Goal: Task Accomplishment & Management: Manage account settings

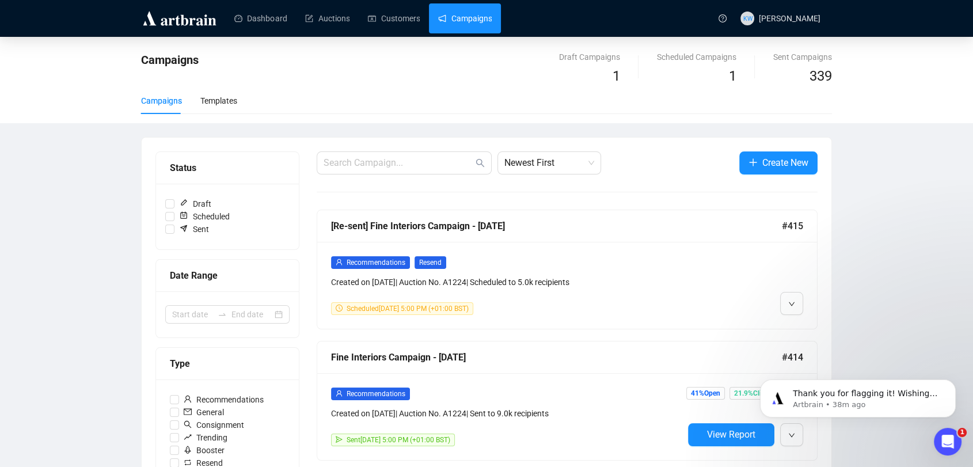
click at [382, 33] on div "Dashboard Auctions Customers Campaigns" at bounding box center [467, 18] width 490 height 36
click at [395, 6] on link "Customers" at bounding box center [394, 18] width 52 height 30
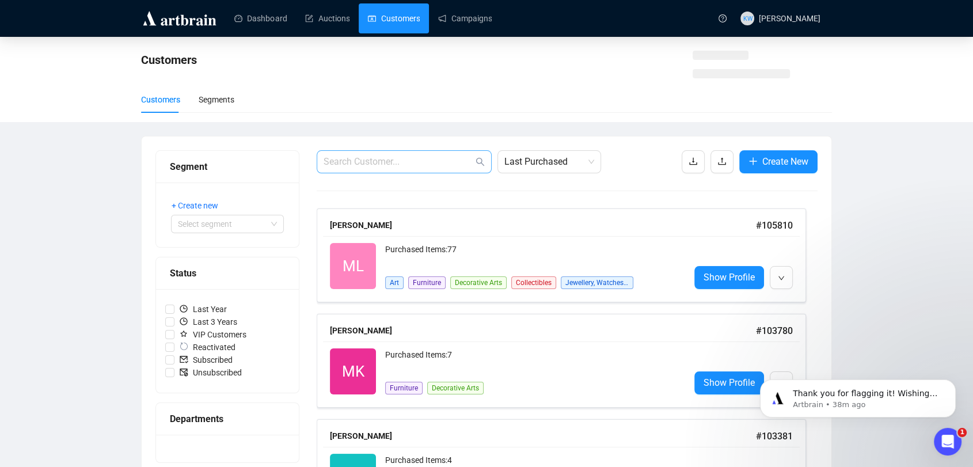
click at [421, 154] on span at bounding box center [404, 161] width 175 height 23
paste input "[EMAIL_ADDRESS][DOMAIN_NAME]"
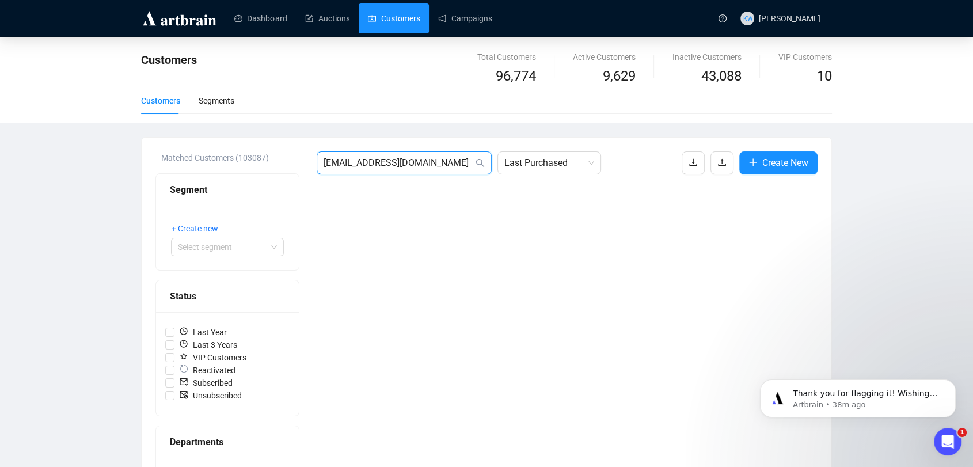
drag, startPoint x: 428, startPoint y: 158, endPoint x: 268, endPoint y: 158, distance: 160.0
paste input "apaulcardwell@g"
drag, startPoint x: 436, startPoint y: 157, endPoint x: 212, endPoint y: 180, distance: 224.5
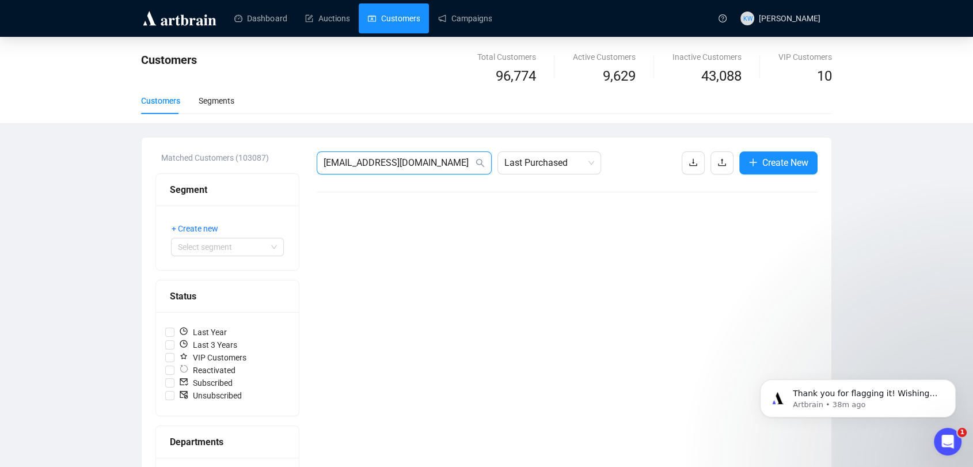
paste input "[PERSON_NAME]@sunrayfinancialsolutions"
drag, startPoint x: 464, startPoint y: 161, endPoint x: 209, endPoint y: 158, distance: 255.5
paste input "[EMAIL_ADDRESS]"
type input "[EMAIL_ADDRESS][DOMAIN_NAME]"
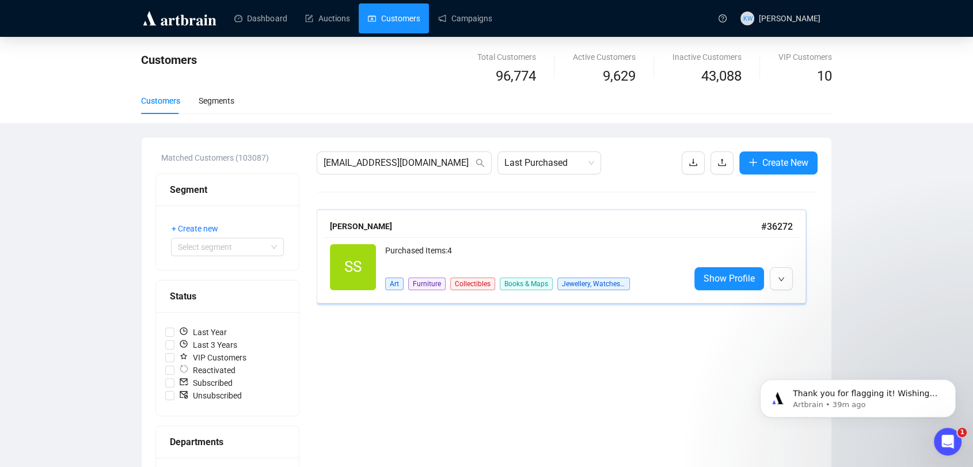
click at [404, 222] on div "[PERSON_NAME]" at bounding box center [545, 226] width 431 height 13
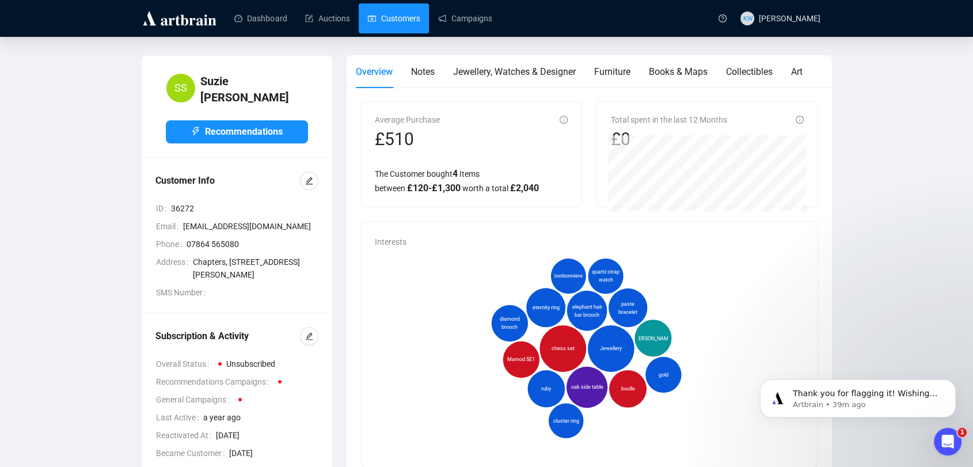
click at [387, 28] on link "Customers" at bounding box center [394, 18] width 52 height 30
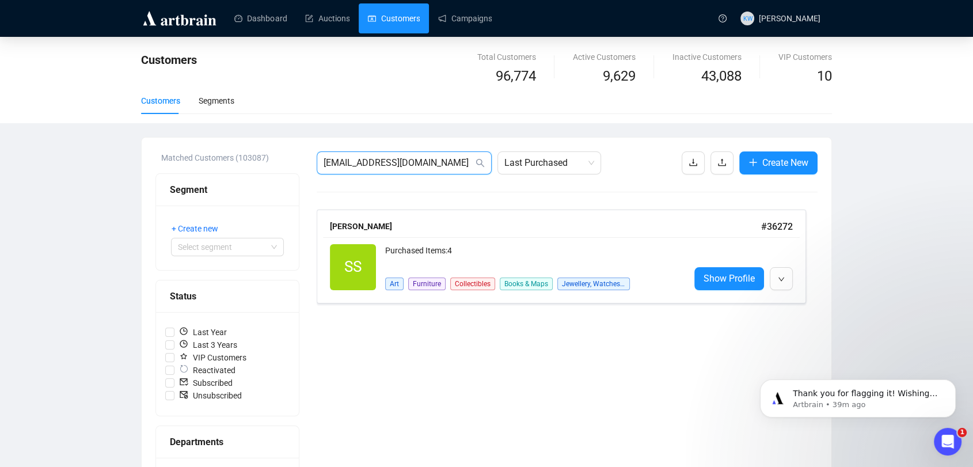
drag, startPoint x: 445, startPoint y: 157, endPoint x: 195, endPoint y: 166, distance: 250.5
paste input "[EMAIL_ADDRESS]"
type input "[EMAIL_ADDRESS][DOMAIN_NAME]"
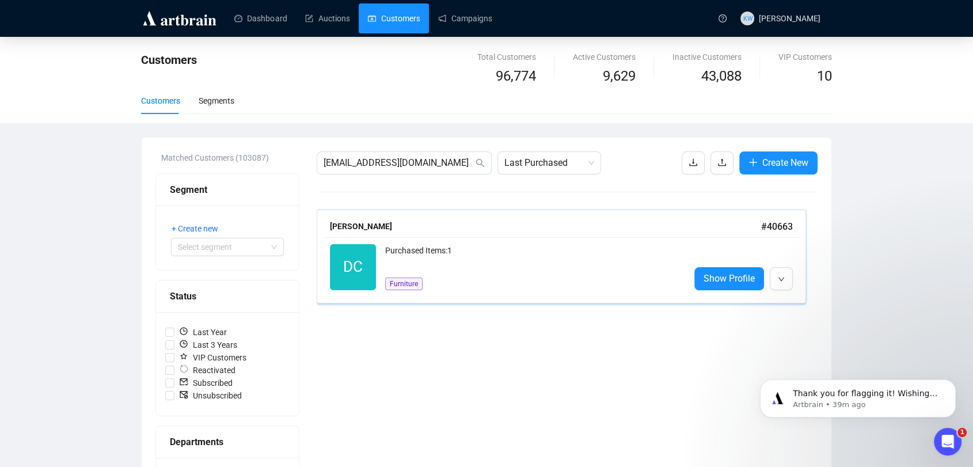
click at [406, 247] on div "Purchased Items: 1" at bounding box center [532, 255] width 295 height 23
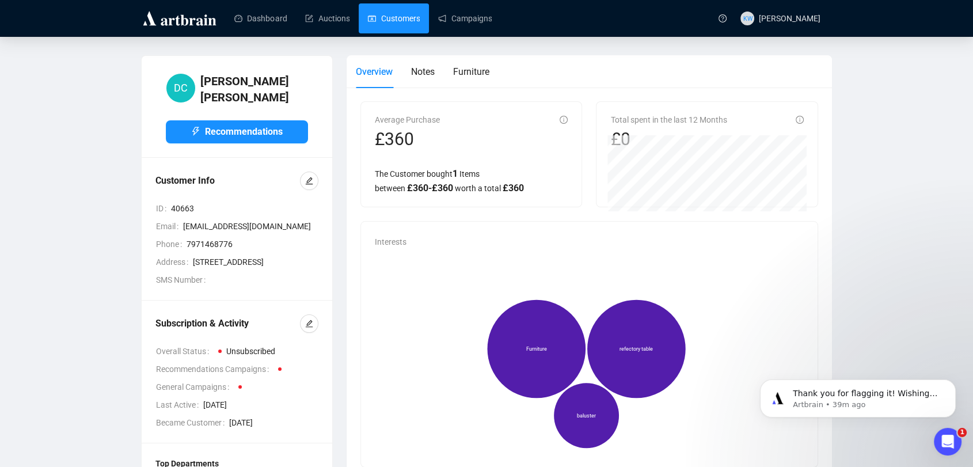
click at [411, 12] on link "Customers" at bounding box center [394, 18] width 52 height 30
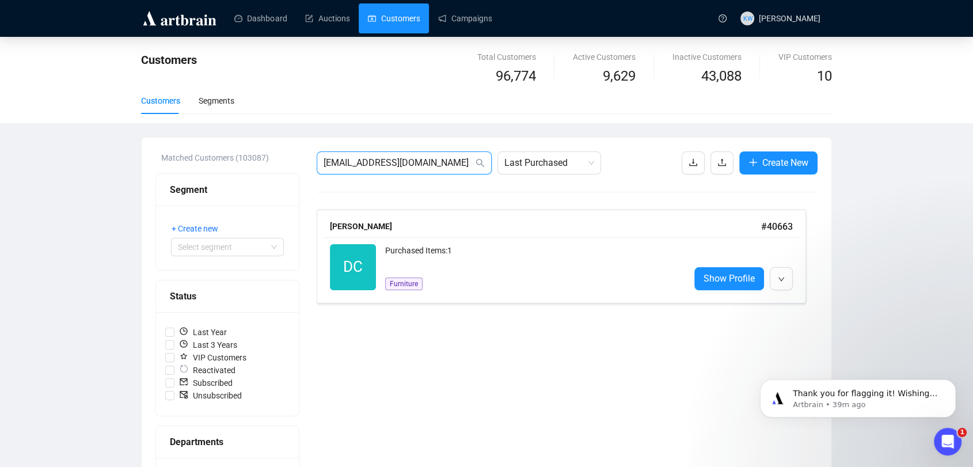
drag, startPoint x: 448, startPoint y: 162, endPoint x: 197, endPoint y: 161, distance: 250.9
paste input "[EMAIL_ADDRESS]"
type input "[EMAIL_ADDRESS][DOMAIN_NAME]"
click at [241, 194] on div "Segment" at bounding box center [227, 189] width 115 height 14
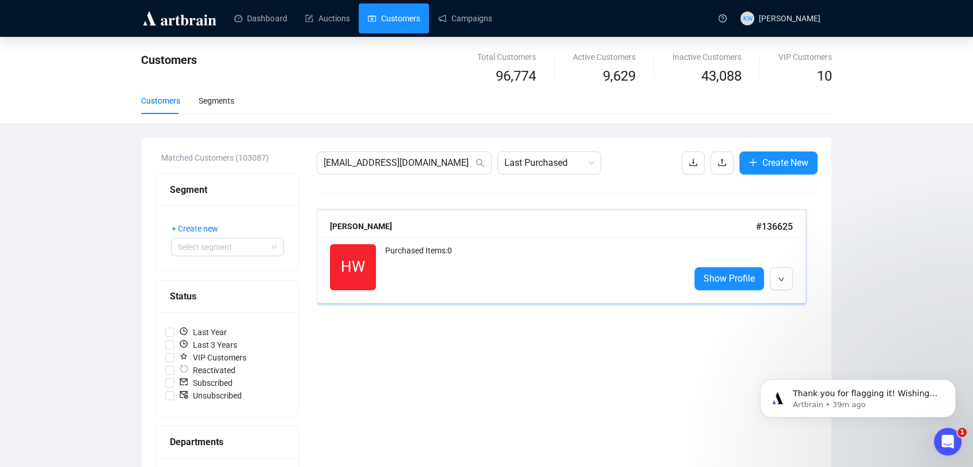
click at [346, 229] on div "[PERSON_NAME]" at bounding box center [543, 226] width 426 height 13
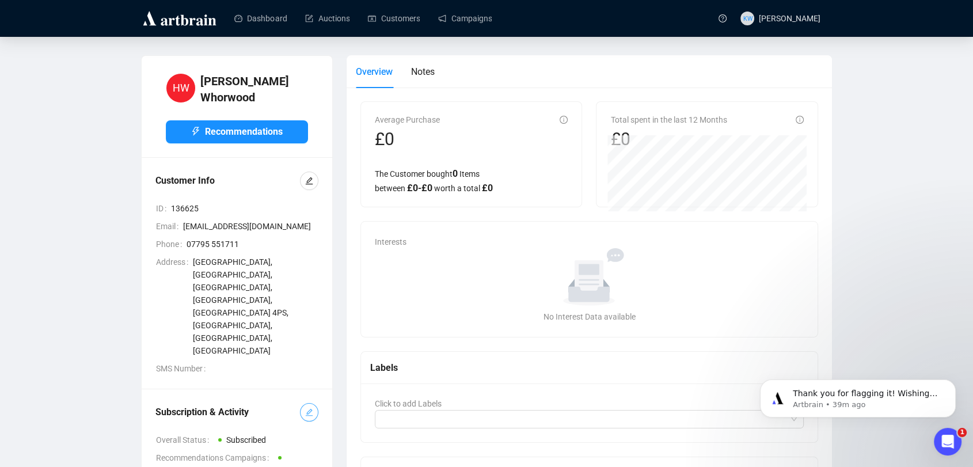
click at [314, 403] on button "button" at bounding box center [309, 412] width 18 height 18
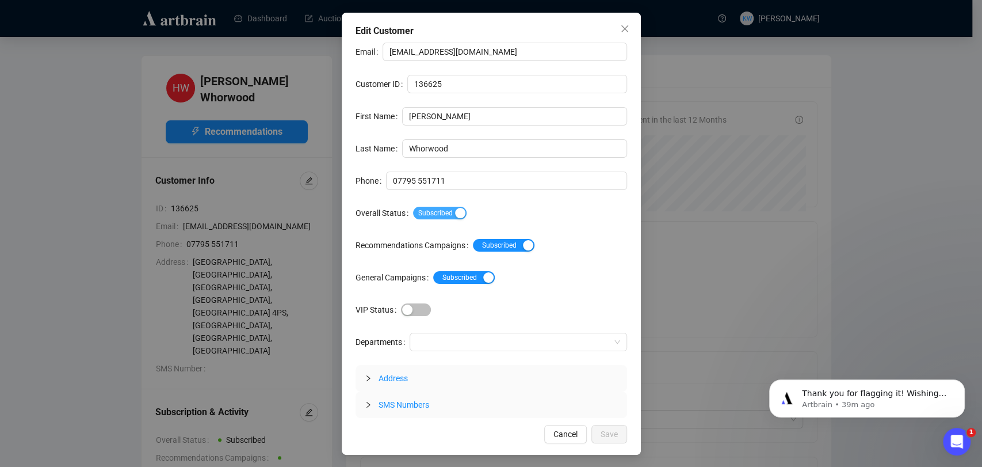
click at [441, 211] on span "Subscribed" at bounding box center [440, 213] width 54 height 13
click at [604, 437] on span "Save" at bounding box center [609, 434] width 17 height 13
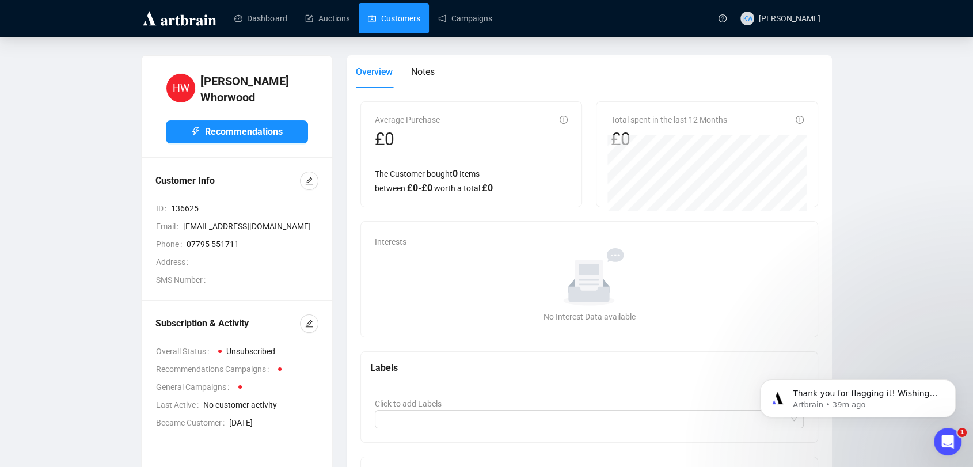
click at [393, 13] on link "Customers" at bounding box center [394, 18] width 52 height 30
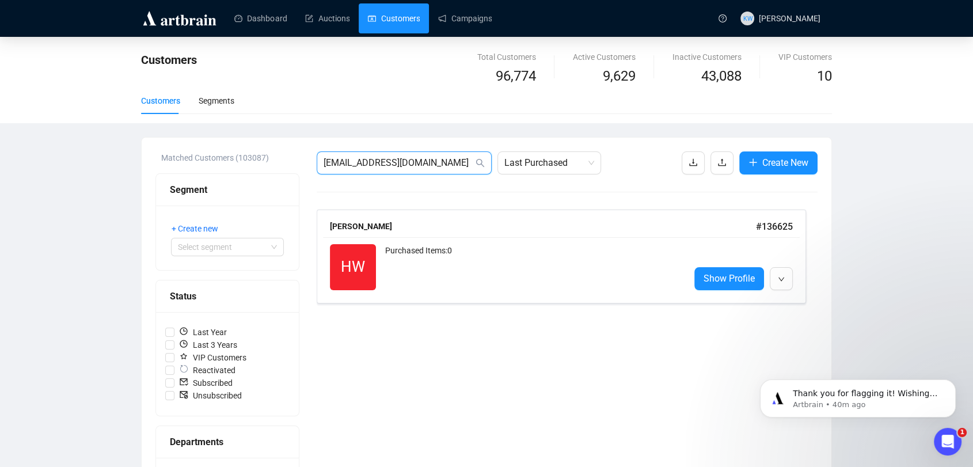
drag, startPoint x: 444, startPoint y: 162, endPoint x: 256, endPoint y: 151, distance: 188.0
paste input "[EMAIL_ADDRESS][DOMAIN_NAME]"
type input "[EMAIL_ADDRESS][DOMAIN_NAME]"
click at [424, 258] on div "Purchased Items: 0" at bounding box center [532, 267] width 295 height 46
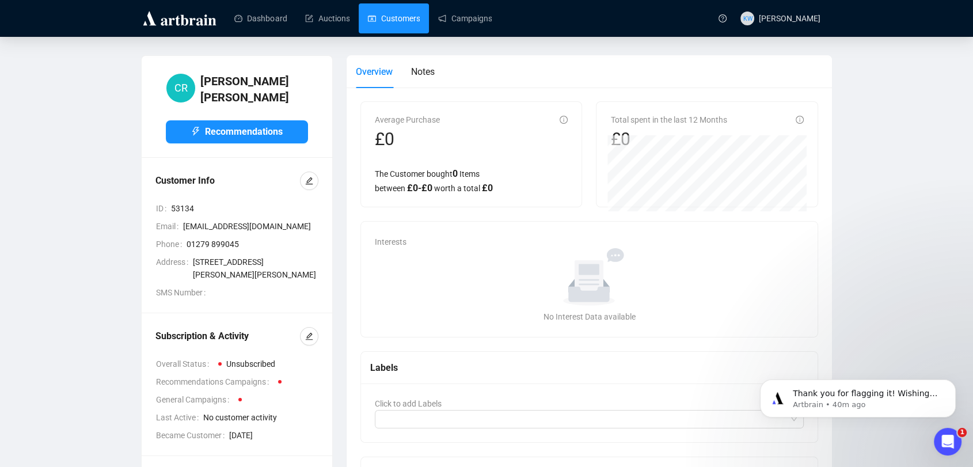
click at [388, 21] on link "Customers" at bounding box center [394, 18] width 52 height 30
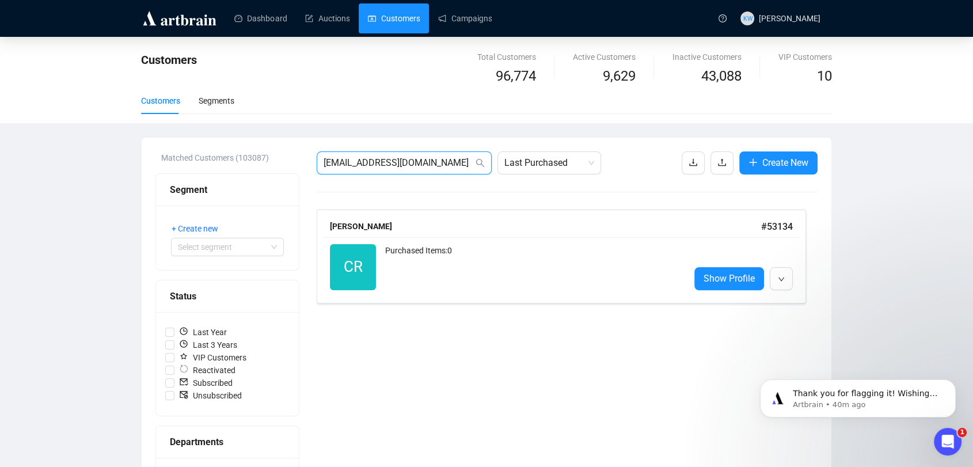
drag, startPoint x: 443, startPoint y: 165, endPoint x: 195, endPoint y: 161, distance: 247.5
paste input "[EMAIL_ADDRESS][DOMAIN_NAME]"
type input "[EMAIL_ADDRESS][DOMAIN_NAME]"
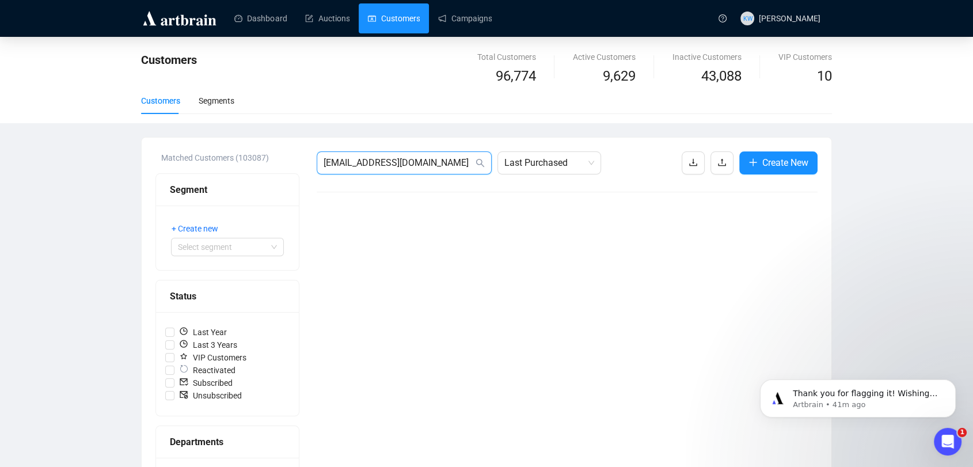
drag, startPoint x: 462, startPoint y: 162, endPoint x: 157, endPoint y: 148, distance: 305.4
paste input "[EMAIL_ADDRESS][DOMAIN_NAME]"
drag, startPoint x: 441, startPoint y: 166, endPoint x: 174, endPoint y: 176, distance: 266.7
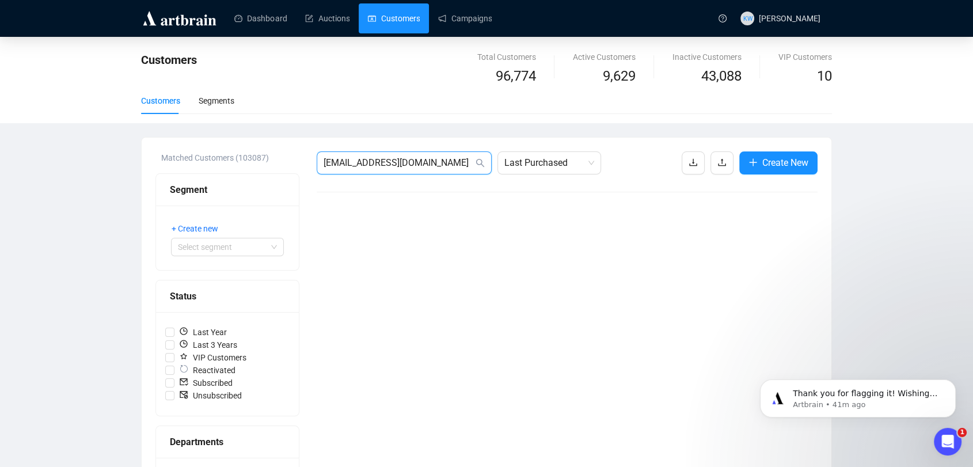
paste input "[EMAIL_ADDRESS]"
type input "[EMAIL_ADDRESS][DOMAIN_NAME]"
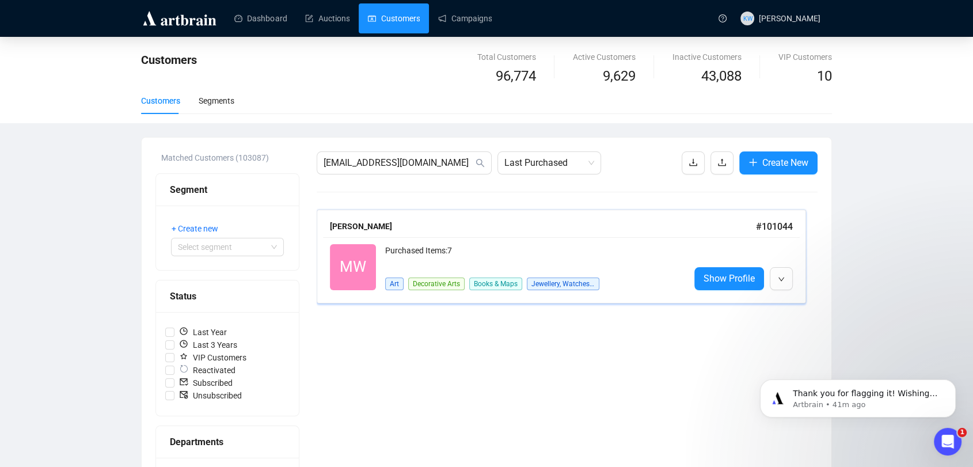
click at [392, 231] on div "[PERSON_NAME]" at bounding box center [543, 226] width 426 height 13
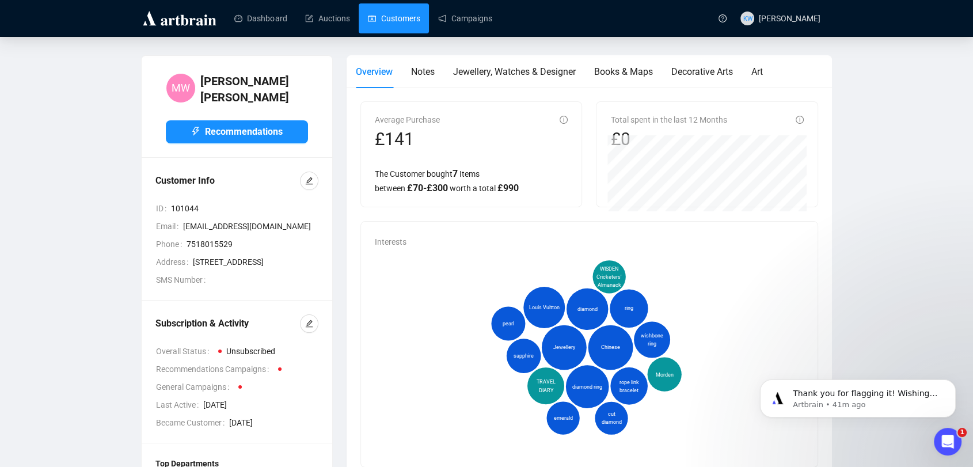
click at [402, 29] on link "Customers" at bounding box center [394, 18] width 52 height 30
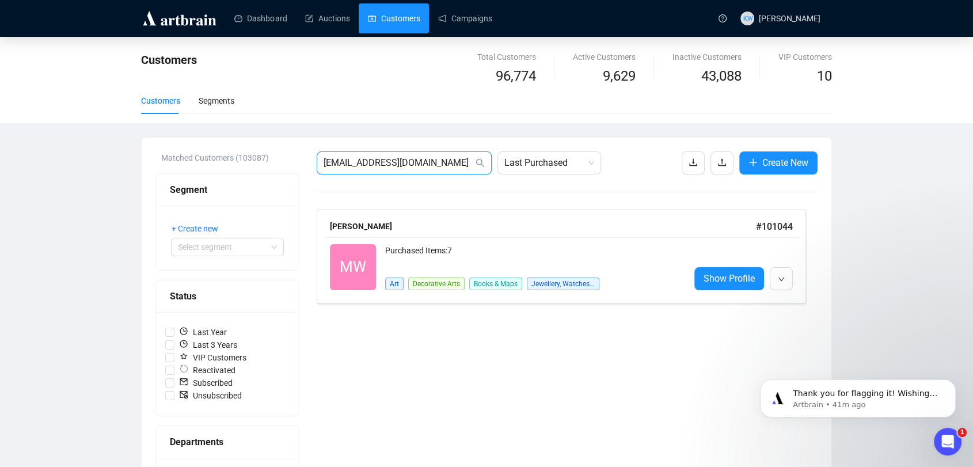
drag, startPoint x: 449, startPoint y: 156, endPoint x: 257, endPoint y: 140, distance: 192.8
paste input "[EMAIL_ADDRESS]"
type input "[EMAIL_ADDRESS][DOMAIN_NAME]"
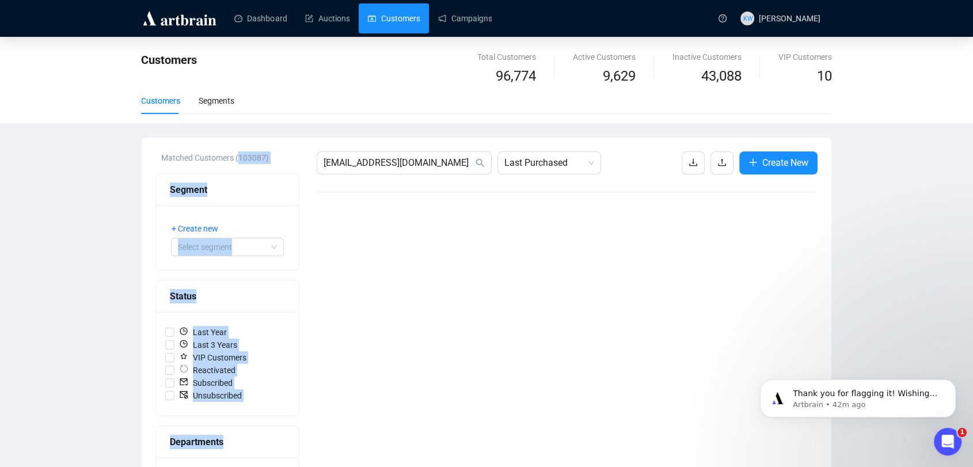
drag, startPoint x: 462, startPoint y: 155, endPoint x: 228, endPoint y: 127, distance: 234.7
click at [228, 127] on div "Customers Total Customers 96,774 Active Customers 9,629 Inactive Customers 43,0…" at bounding box center [486, 426] width 973 height 779
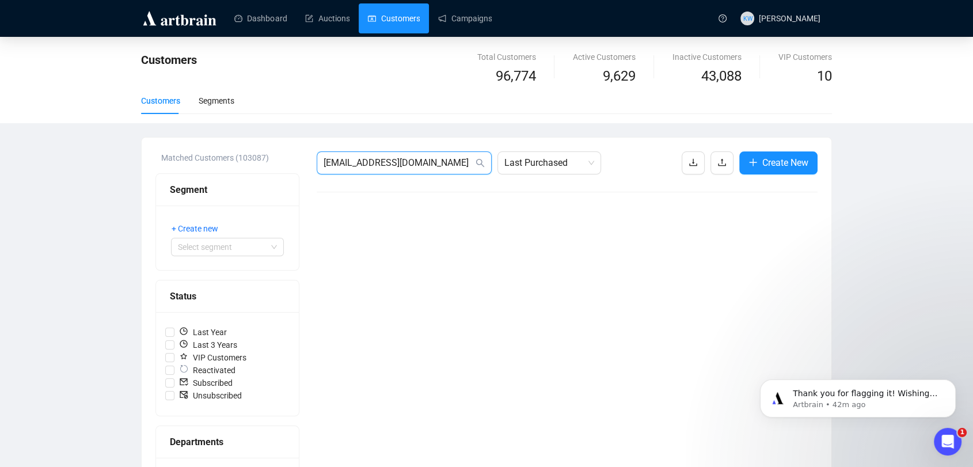
click at [368, 161] on input "[EMAIL_ADDRESS][DOMAIN_NAME]" at bounding box center [398, 163] width 150 height 14
click at [368, 162] on input "[EMAIL_ADDRESS][DOMAIN_NAME]" at bounding box center [398, 163] width 150 height 14
paste input "[EMAIL_ADDRESS][DOMAIN_NAME]"
type input "[EMAIL_ADDRESS][DOMAIN_NAME]"
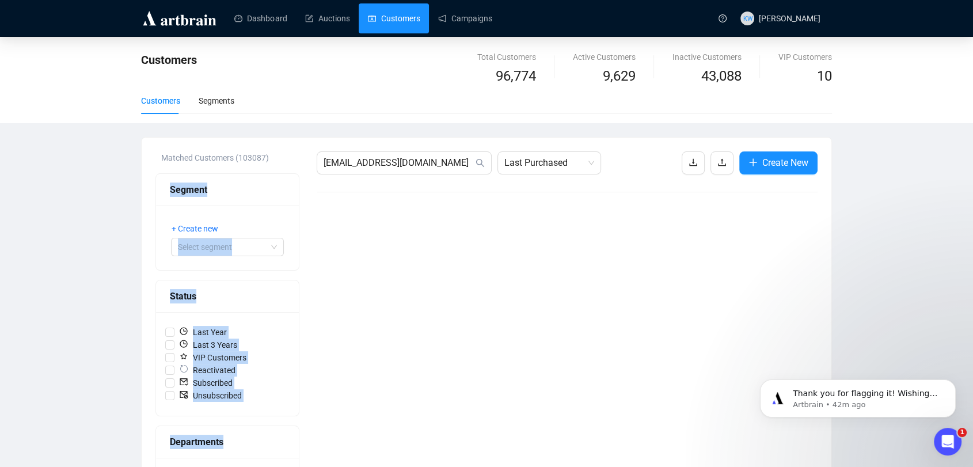
drag, startPoint x: 462, startPoint y: 171, endPoint x: 270, endPoint y: 140, distance: 194.2
click at [400, 161] on input "[EMAIL_ADDRESS][DOMAIN_NAME]" at bounding box center [398, 163] width 150 height 14
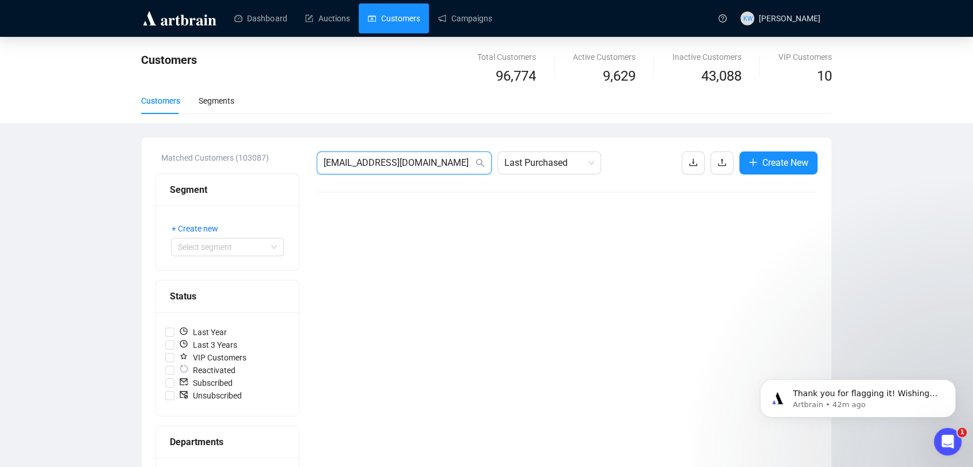
click at [400, 161] on input "[EMAIL_ADDRESS][DOMAIN_NAME]" at bounding box center [398, 163] width 150 height 14
paste input "[EMAIL_ADDRESS][DOMAIN_NAME]"
type input "[EMAIL_ADDRESS][DOMAIN_NAME]"
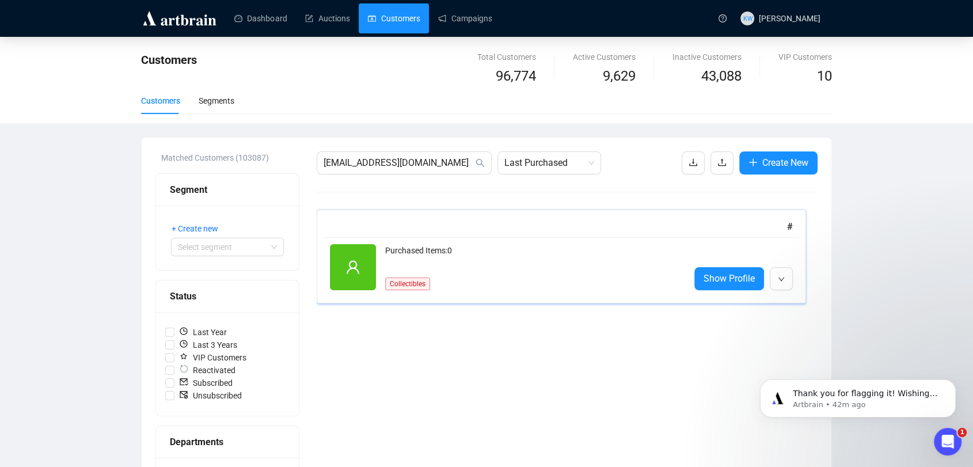
click at [514, 266] on div "Purchased Items: 0" at bounding box center [532, 255] width 295 height 23
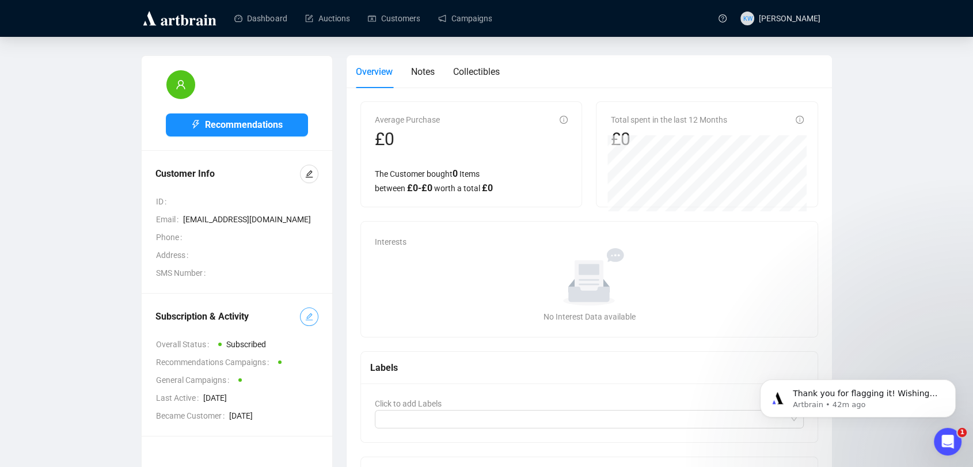
click at [303, 318] on button "button" at bounding box center [309, 316] width 18 height 18
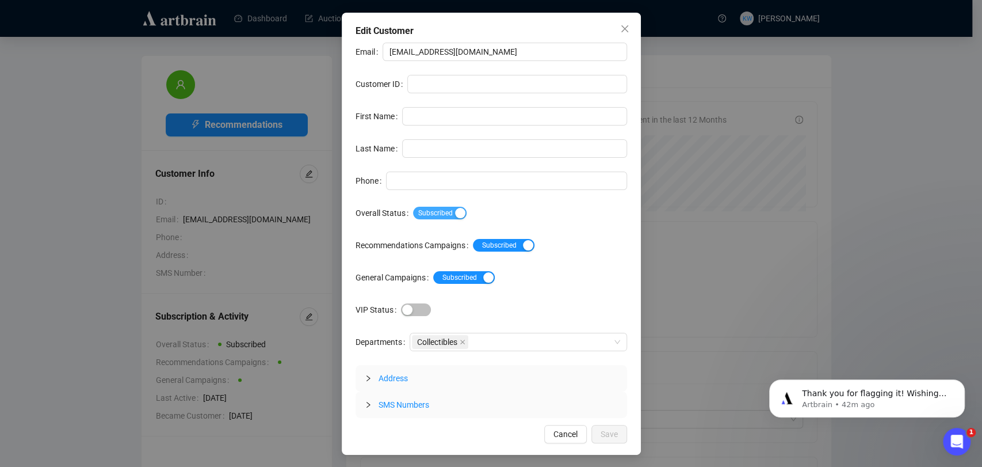
click at [458, 208] on div "button" at bounding box center [460, 213] width 10 height 10
click at [613, 432] on span "Save" at bounding box center [609, 434] width 17 height 13
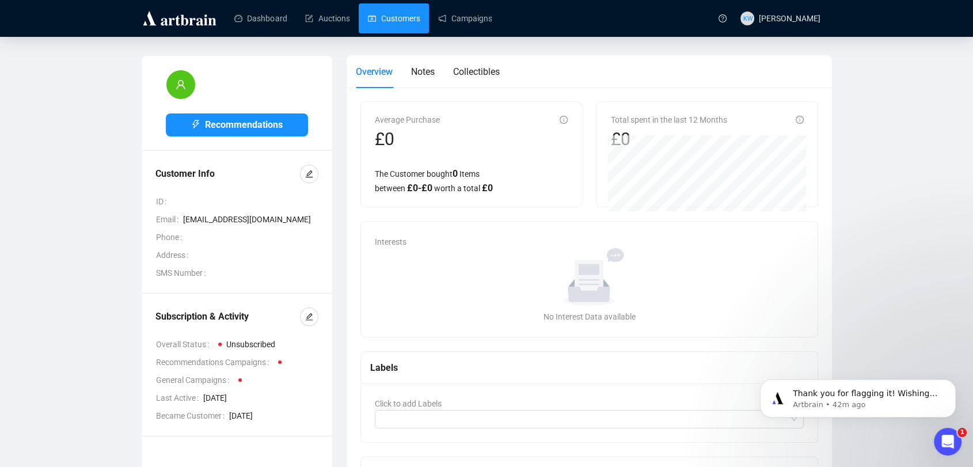
click at [398, 21] on link "Customers" at bounding box center [394, 18] width 52 height 30
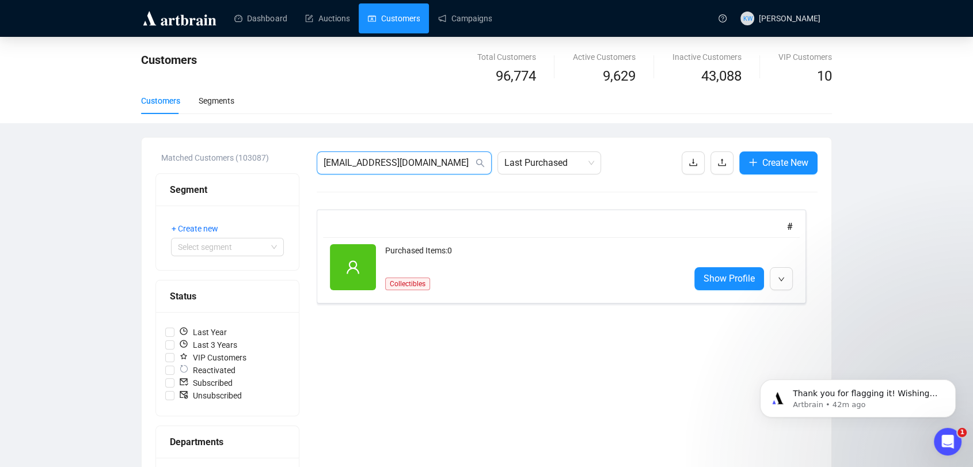
drag, startPoint x: 447, startPoint y: 159, endPoint x: 200, endPoint y: 148, distance: 246.5
paste input "natashantuli99@gmai"
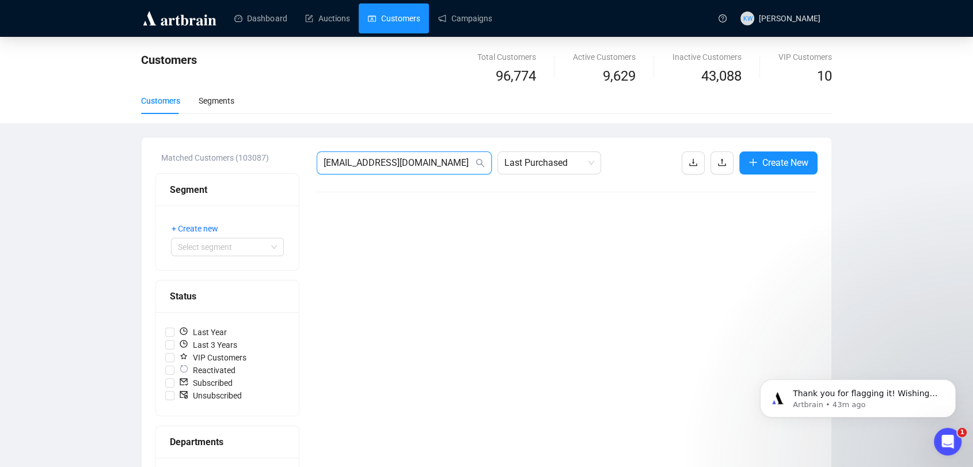
drag, startPoint x: 441, startPoint y: 159, endPoint x: 120, endPoint y: 136, distance: 322.0
click at [120, 136] on div "Customers Total Customers 96,774 Active Customers 9,629 Inactive Customers 43,0…" at bounding box center [486, 426] width 973 height 779
paste input "icholas@pricefineart"
type input "[PERSON_NAME][EMAIL_ADDRESS][DOMAIN_NAME]"
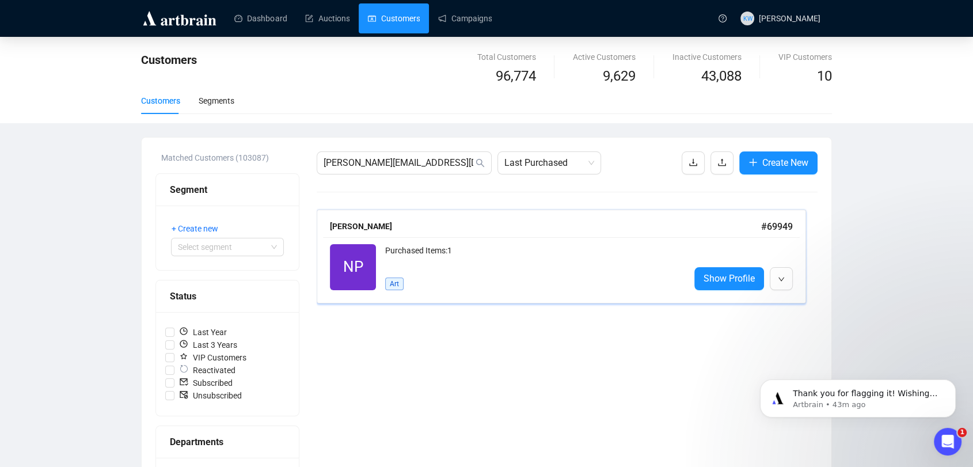
click at [458, 291] on div "NP Reactivated Purchased Items: 1 Art Show Profile" at bounding box center [561, 267] width 477 height 60
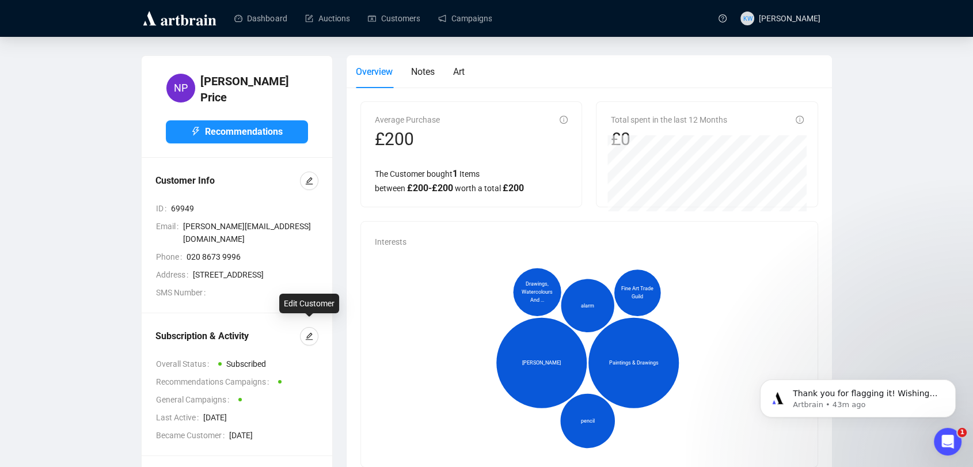
click at [318, 333] on div "Subscription & Activity Overall Status Subscribed Recommendations Campaigns Gen…" at bounding box center [237, 384] width 190 height 142
click at [318, 330] on button "button" at bounding box center [309, 336] width 18 height 18
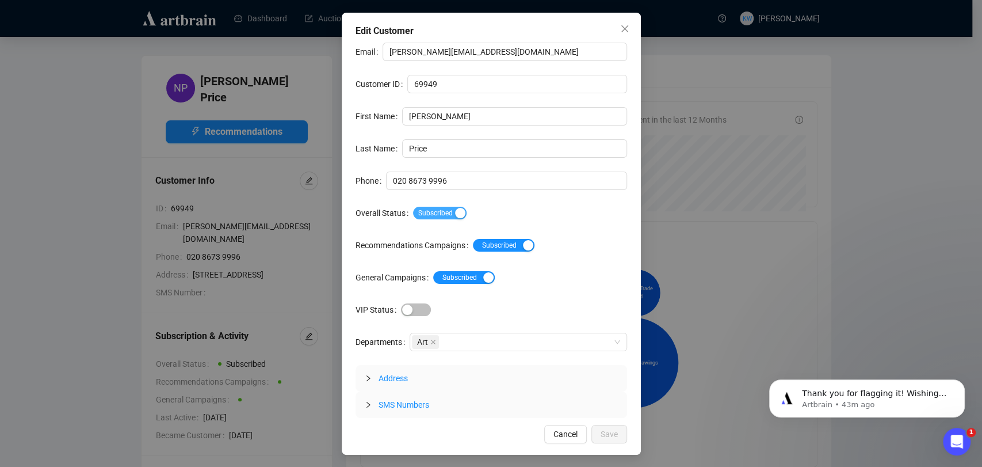
click at [426, 211] on span "Subscribed" at bounding box center [440, 213] width 54 height 13
click at [603, 435] on span "Save" at bounding box center [609, 434] width 17 height 13
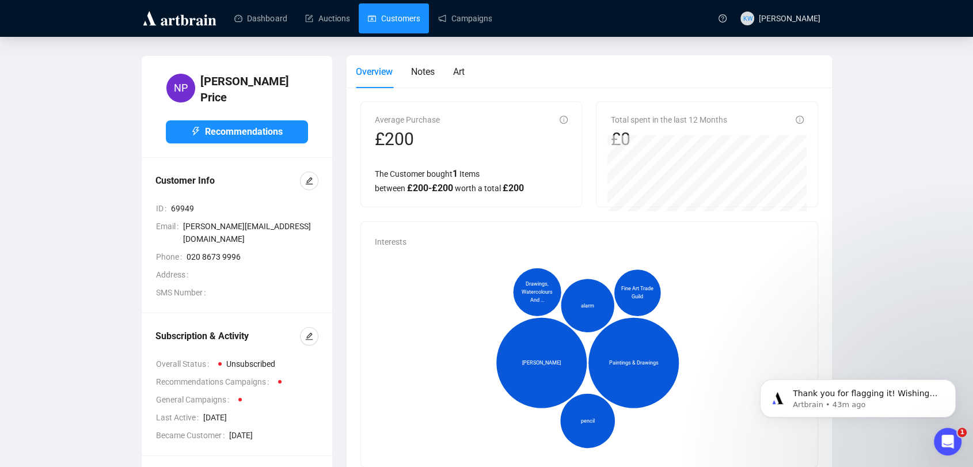
click at [372, 33] on link "Customers" at bounding box center [394, 18] width 52 height 30
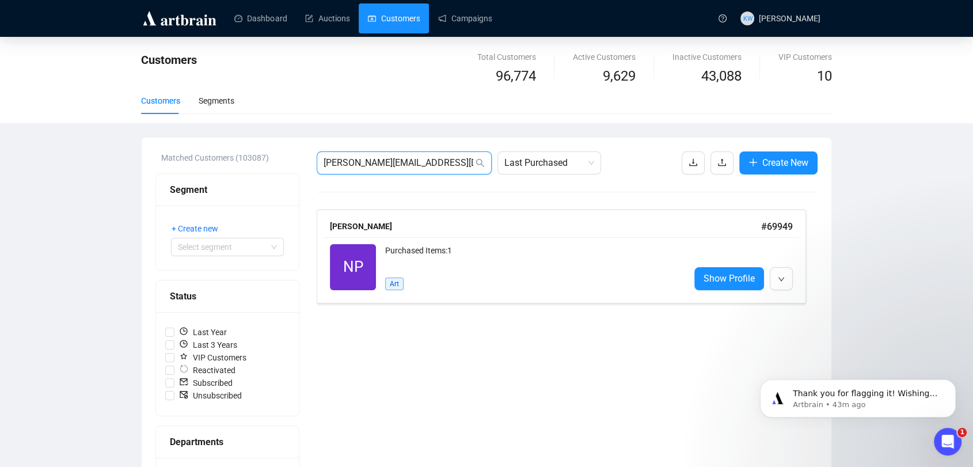
drag, startPoint x: 447, startPoint y: 159, endPoint x: 224, endPoint y: 153, distance: 222.8
paste input "[PERSON_NAME]"
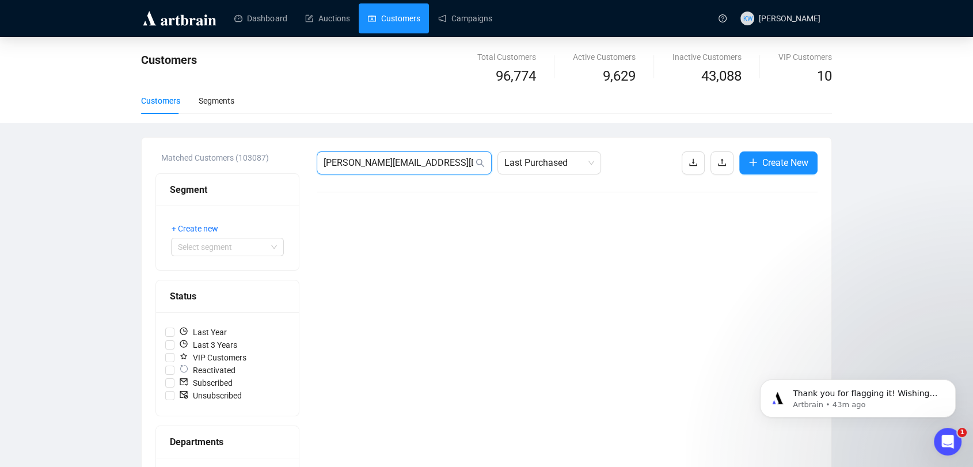
drag, startPoint x: 443, startPoint y: 166, endPoint x: 187, endPoint y: 177, distance: 256.4
paste input "[PERSON_NAME]"
click at [448, 166] on input "[PERSON_NAME][EMAIL_ADDRESS][DOMAIN_NAME]" at bounding box center [398, 163] width 150 height 14
drag, startPoint x: 448, startPoint y: 166, endPoint x: 296, endPoint y: 154, distance: 152.5
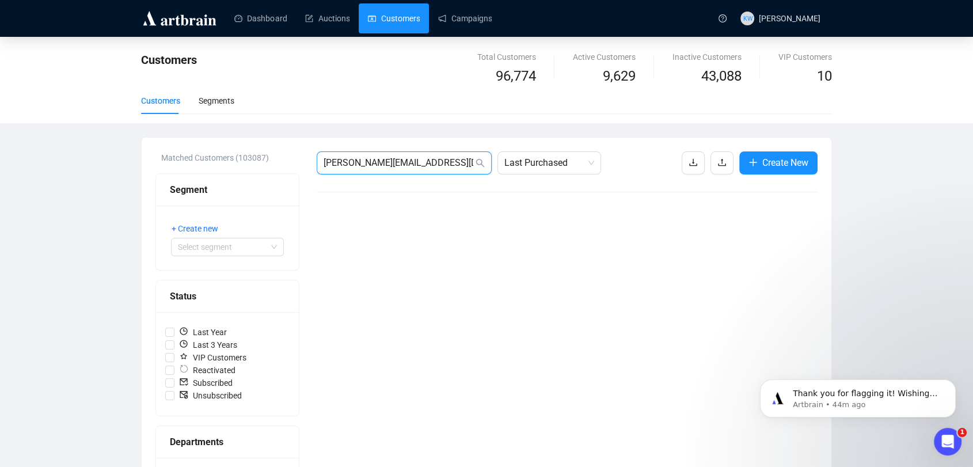
paste input "[EMAIL_ADDRESS]"
drag, startPoint x: 453, startPoint y: 155, endPoint x: 191, endPoint y: 127, distance: 263.4
click at [191, 127] on div "Customers Total Customers 96,774 Active Customers 9,629 Inactive Customers 43,0…" at bounding box center [486, 426] width 973 height 779
paste input "white.gill5"
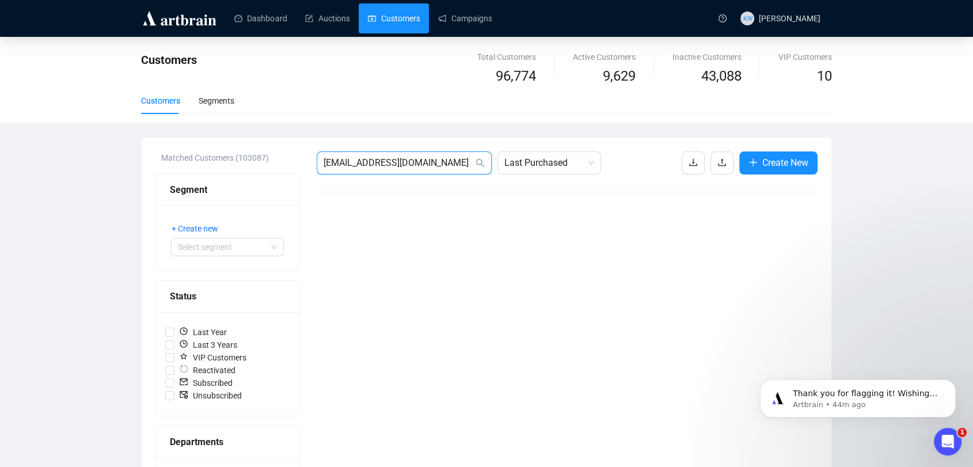
type input "[EMAIL_ADDRESS][DOMAIN_NAME]"
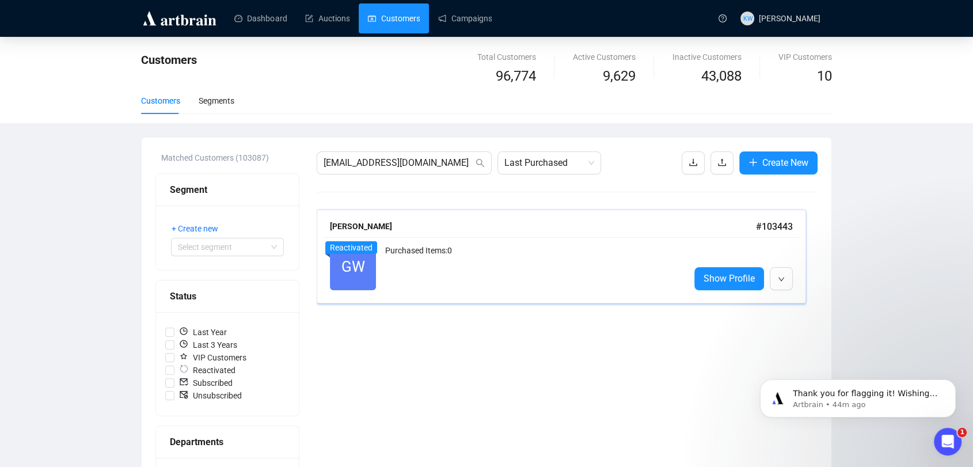
click at [487, 257] on div "Purchased Items: 0" at bounding box center [532, 267] width 295 height 46
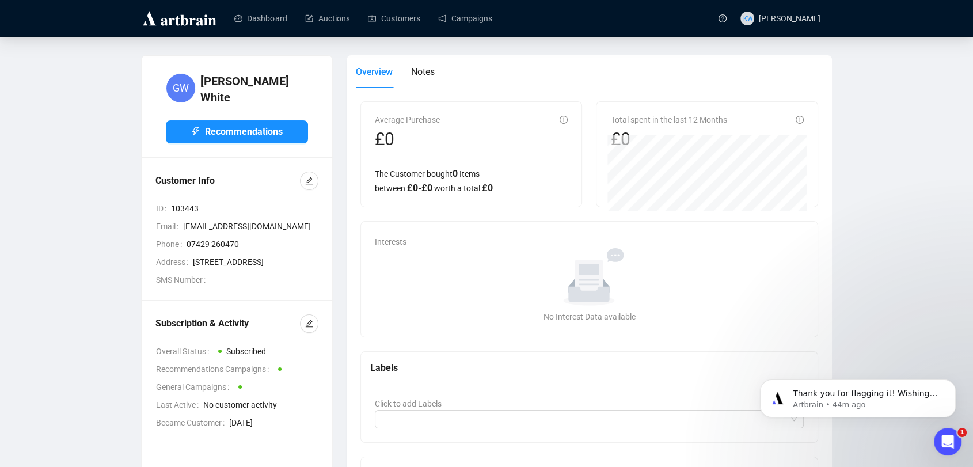
click at [316, 333] on div at bounding box center [309, 323] width 18 height 18
click at [315, 333] on div at bounding box center [309, 323] width 18 height 18
click at [308, 327] on icon "edit" at bounding box center [309, 323] width 8 height 8
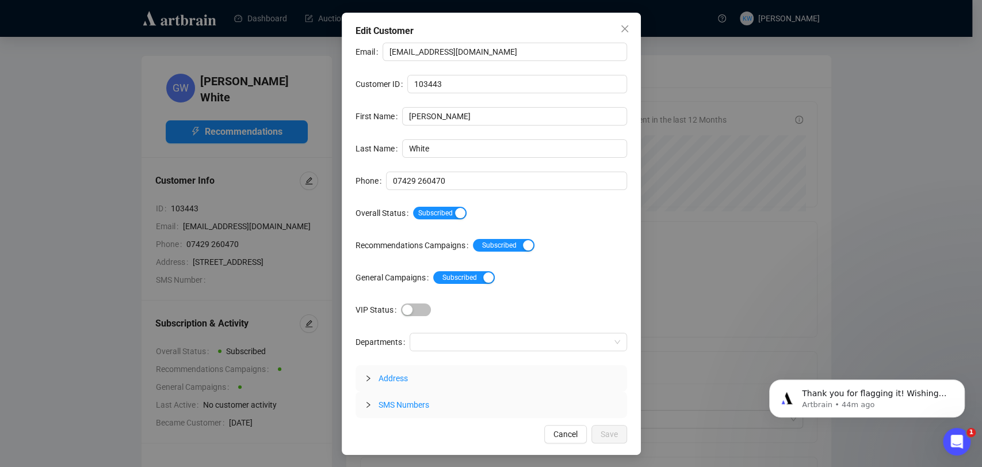
click at [433, 201] on div "Email [EMAIL_ADDRESS][DOMAIN_NAME] Customer ID 103443 First Name [PERSON_NAME] …" at bounding box center [492, 230] width 272 height 375
click at [436, 207] on span "Subscribed" at bounding box center [440, 213] width 54 height 13
click at [620, 434] on button "Save" at bounding box center [610, 434] width 36 height 18
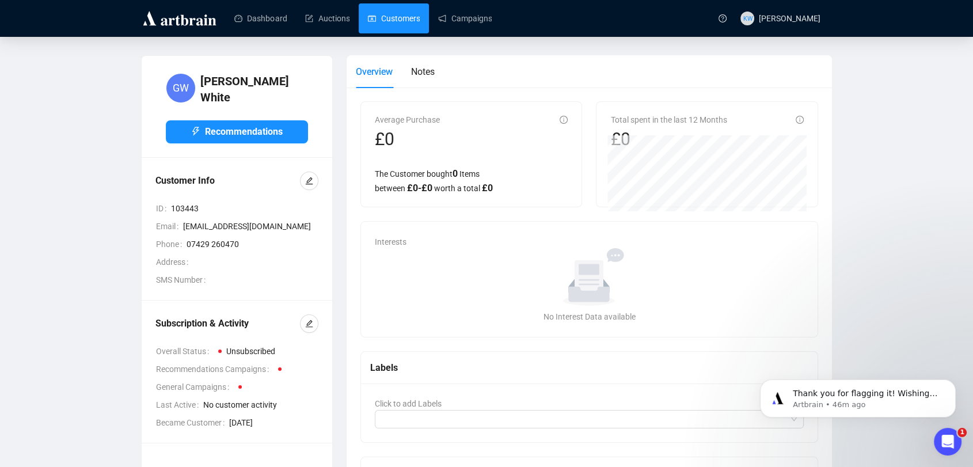
click at [404, 17] on link "Customers" at bounding box center [394, 18] width 52 height 30
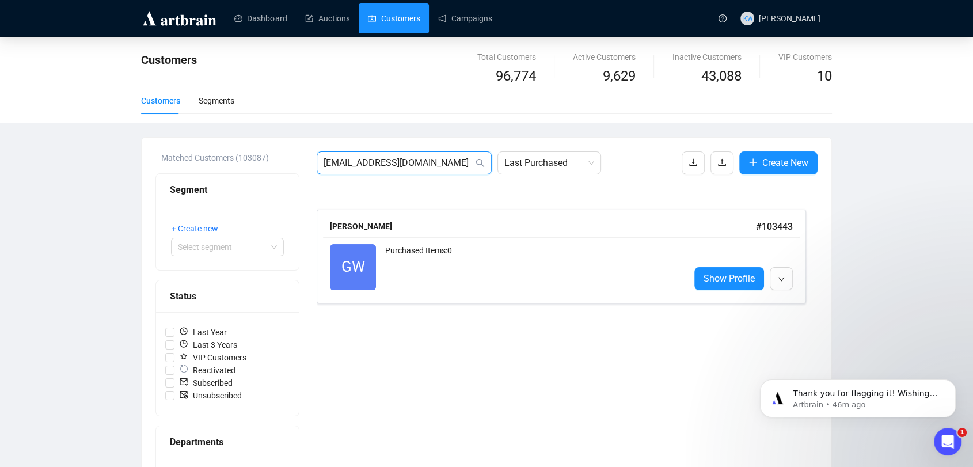
drag, startPoint x: 441, startPoint y: 161, endPoint x: 298, endPoint y: 167, distance: 144.0
paste input "[EMAIL_ADDRESS][DOMAIN_NAME]"
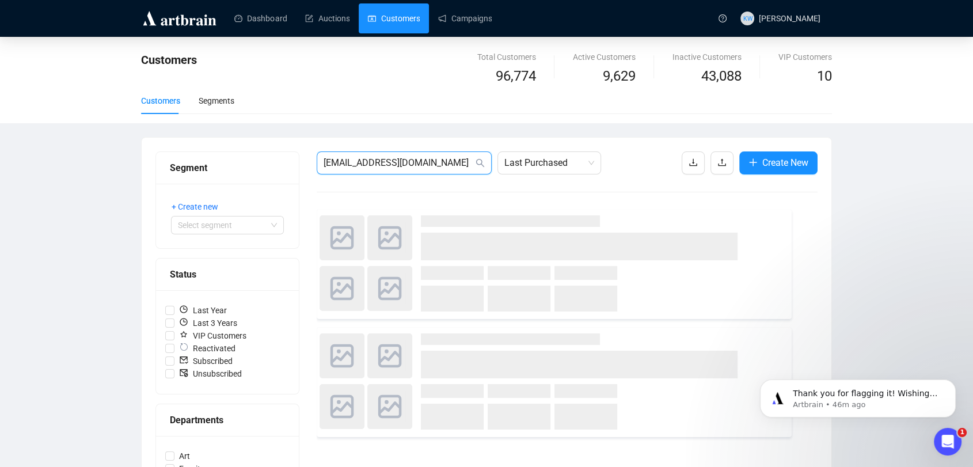
type input "[EMAIL_ADDRESS][DOMAIN_NAME]"
